Goal: Check status

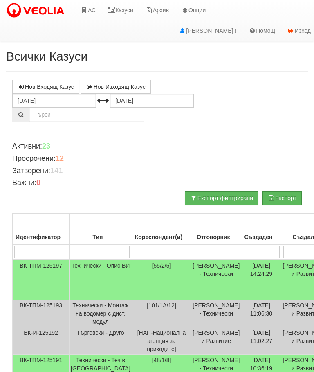
click at [127, 13] on link "Казуси" at bounding box center [121, 10] width 38 height 20
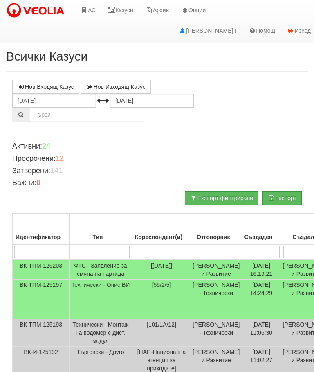
click at [130, 7] on link "Казуси" at bounding box center [121, 10] width 38 height 20
click at [123, 7] on link "Казуси" at bounding box center [121, 10] width 38 height 20
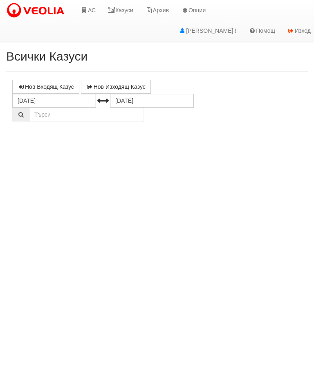
select select "10"
select select "1"
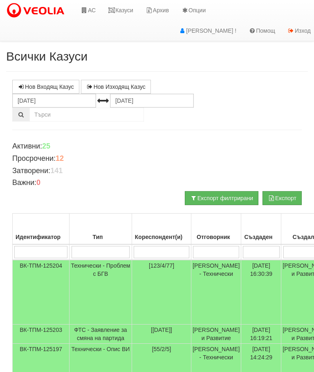
click at [89, 273] on td "Технически - Проблем с БГВ" at bounding box center [101, 292] width 63 height 65
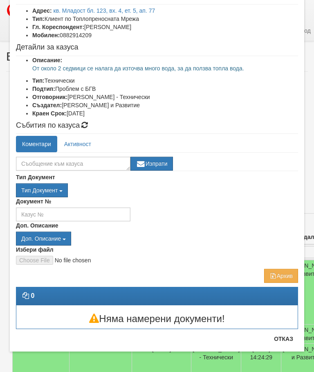
scroll to position [54, 0]
click at [282, 345] on button "Отказ" at bounding box center [283, 338] width 29 height 13
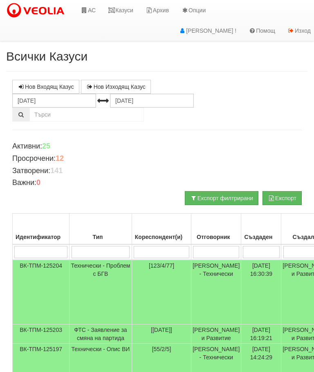
click at [89, 277] on td "Технически - Проблем с БГВ" at bounding box center [101, 292] width 63 height 65
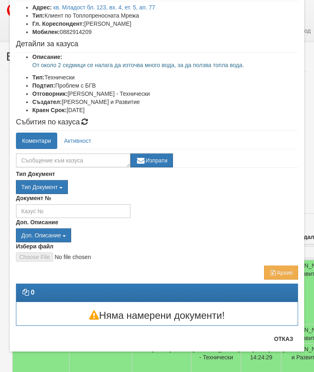
scroll to position [57, 0]
click at [292, 337] on button "Отказ" at bounding box center [283, 338] width 29 height 13
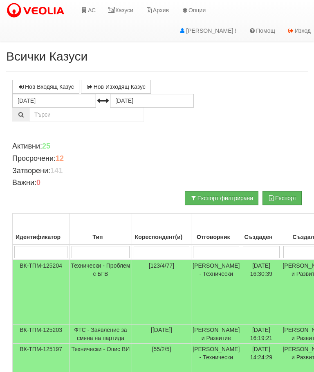
click at [90, 279] on td "Технически - Проблем с БГВ" at bounding box center [101, 292] width 63 height 65
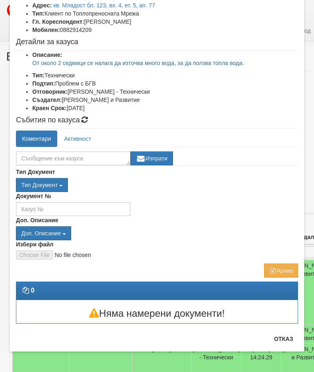
scroll to position [59, 0]
click at [285, 305] on div "Няма намерени документи!" at bounding box center [157, 311] width 294 height 23
click at [288, 343] on button "Отказ" at bounding box center [283, 338] width 29 height 13
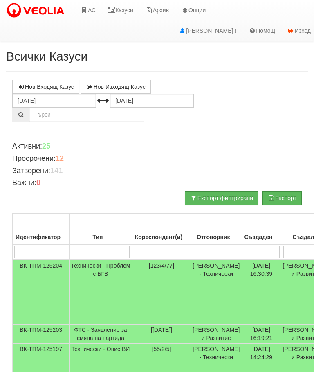
click at [124, 12] on link "Казуси" at bounding box center [121, 10] width 38 height 20
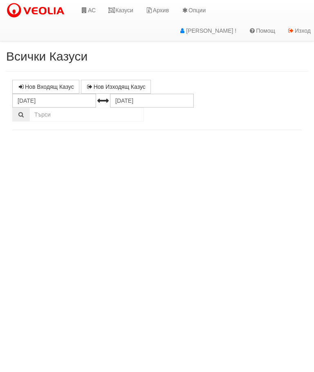
select select "10"
select select "1"
